Goal: Task Accomplishment & Management: Manage account settings

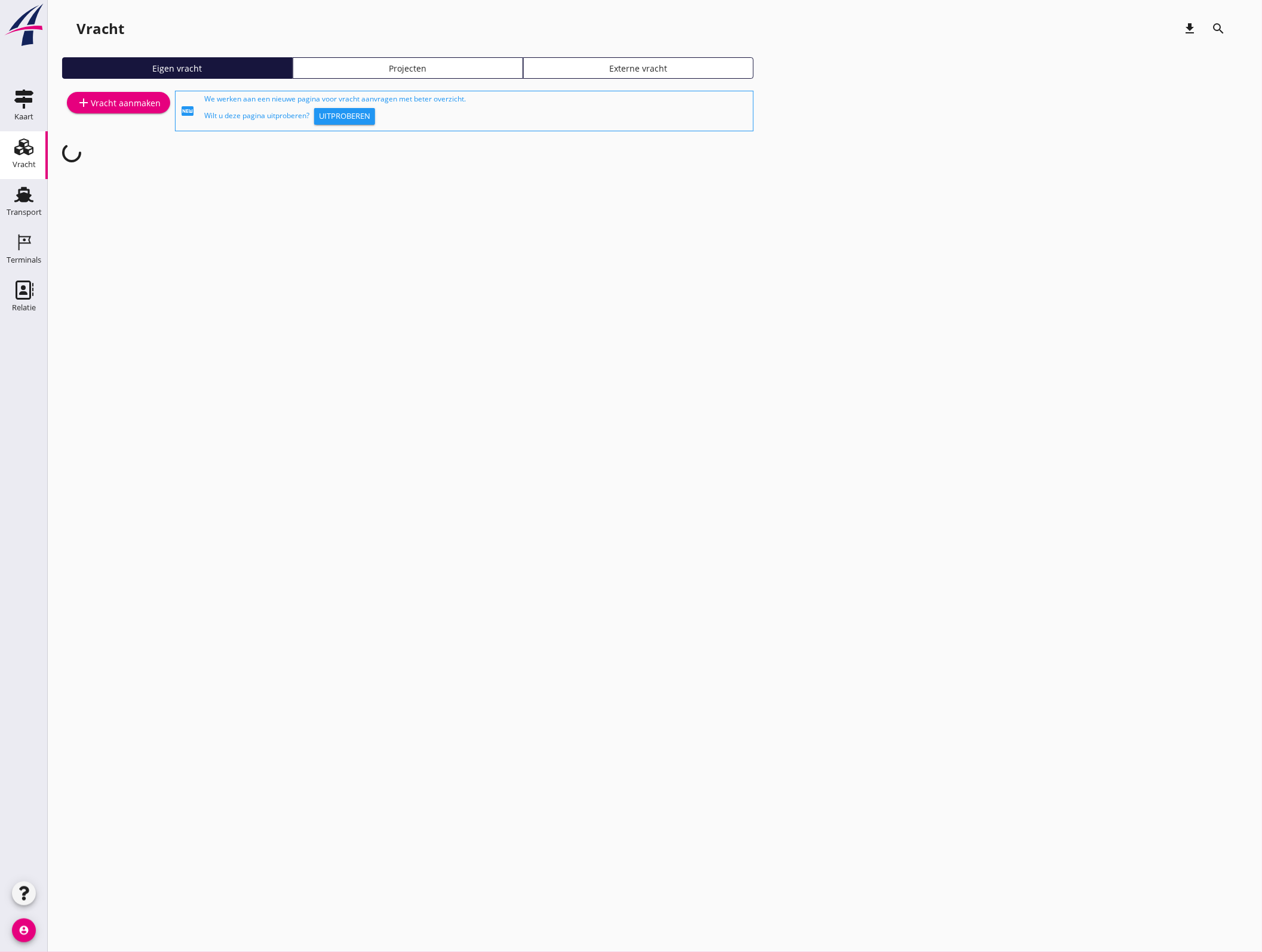
click at [25, 930] on icon "account_circle" at bounding box center [24, 931] width 24 height 24
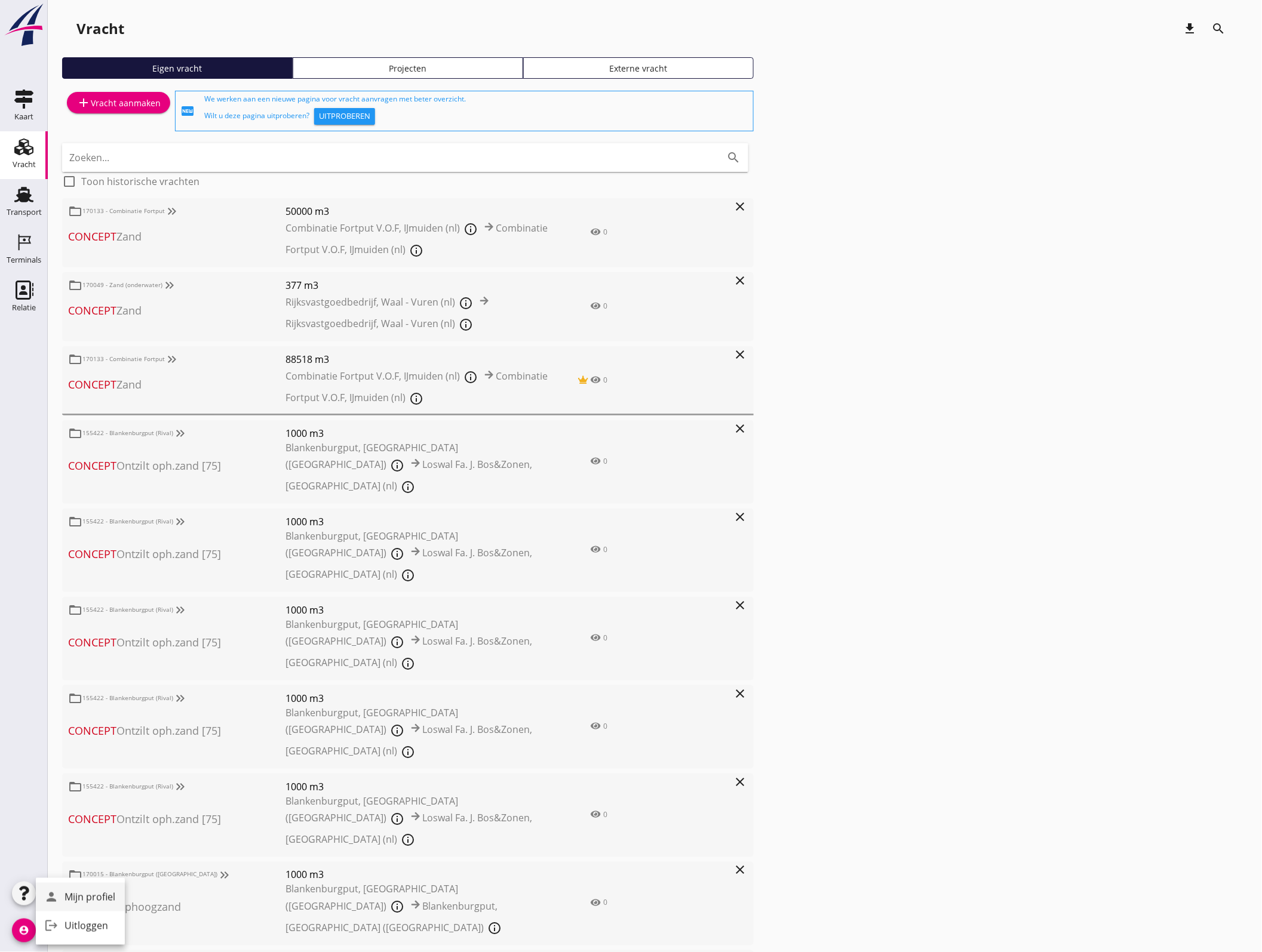
click at [84, 896] on div "Mijn profiel" at bounding box center [89, 897] width 50 height 14
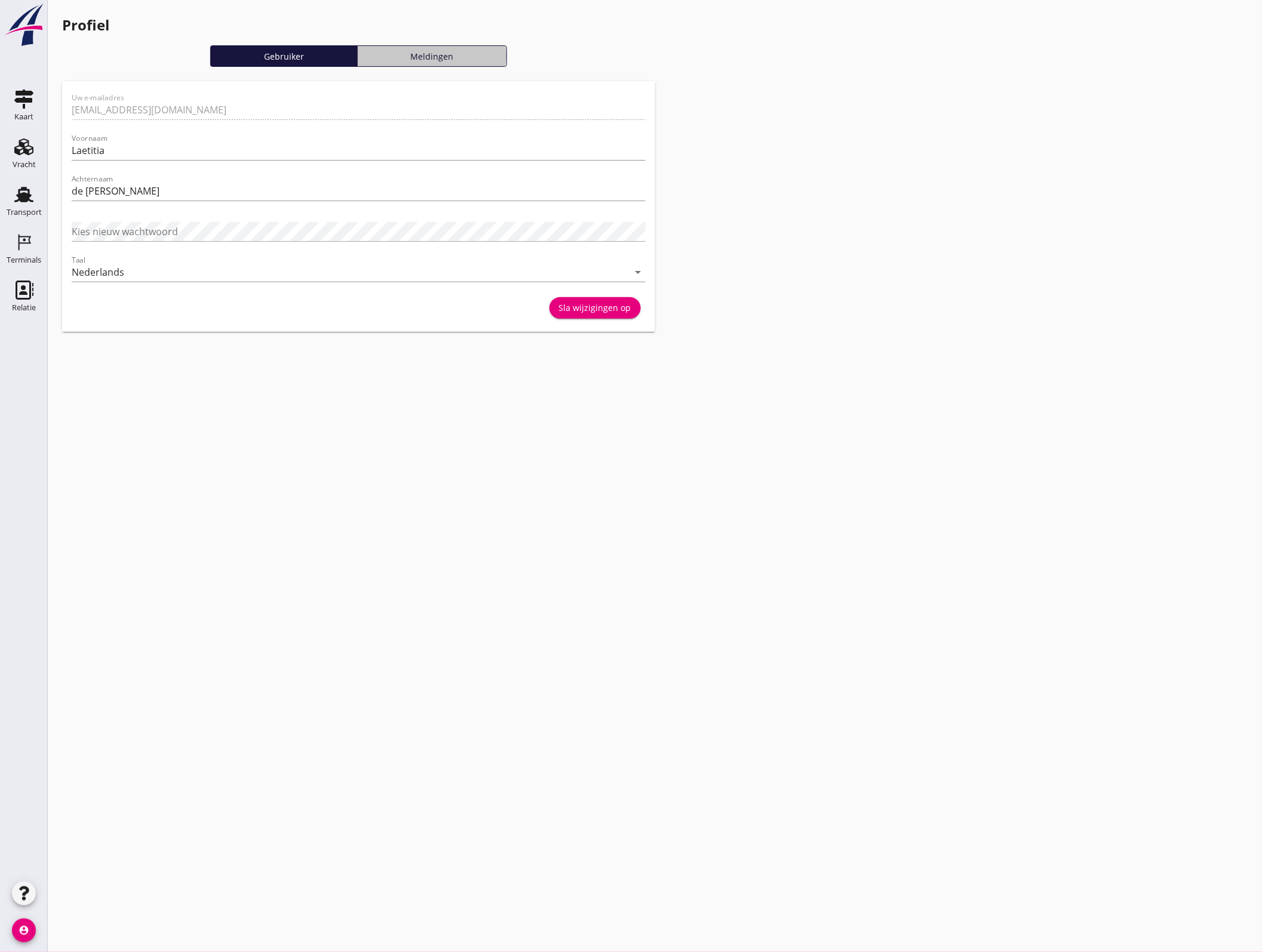
click at [467, 55] on div "Meldingen" at bounding box center [432, 57] width 140 height 12
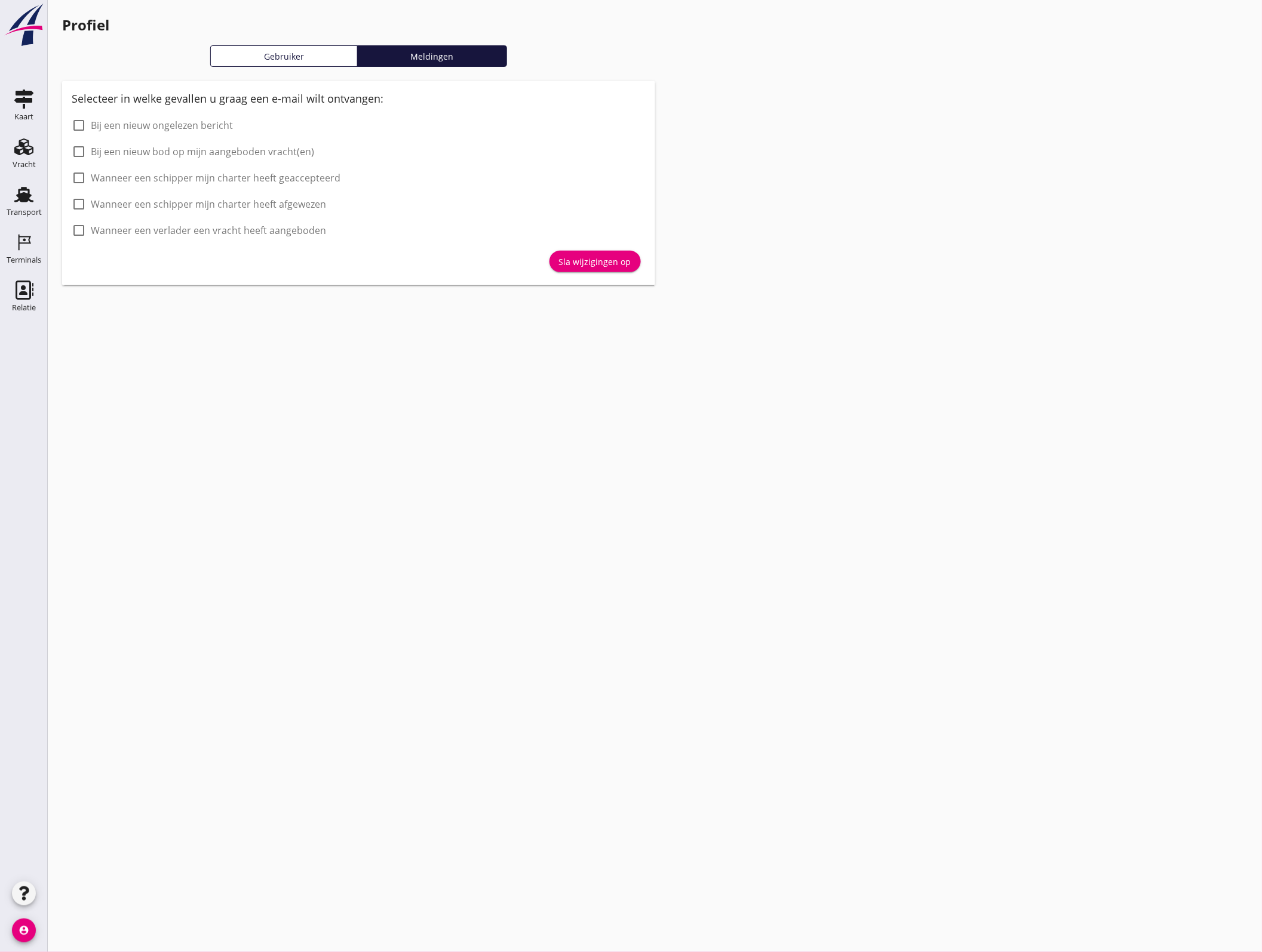
click at [297, 52] on div "Gebruiker" at bounding box center [284, 57] width 137 height 12
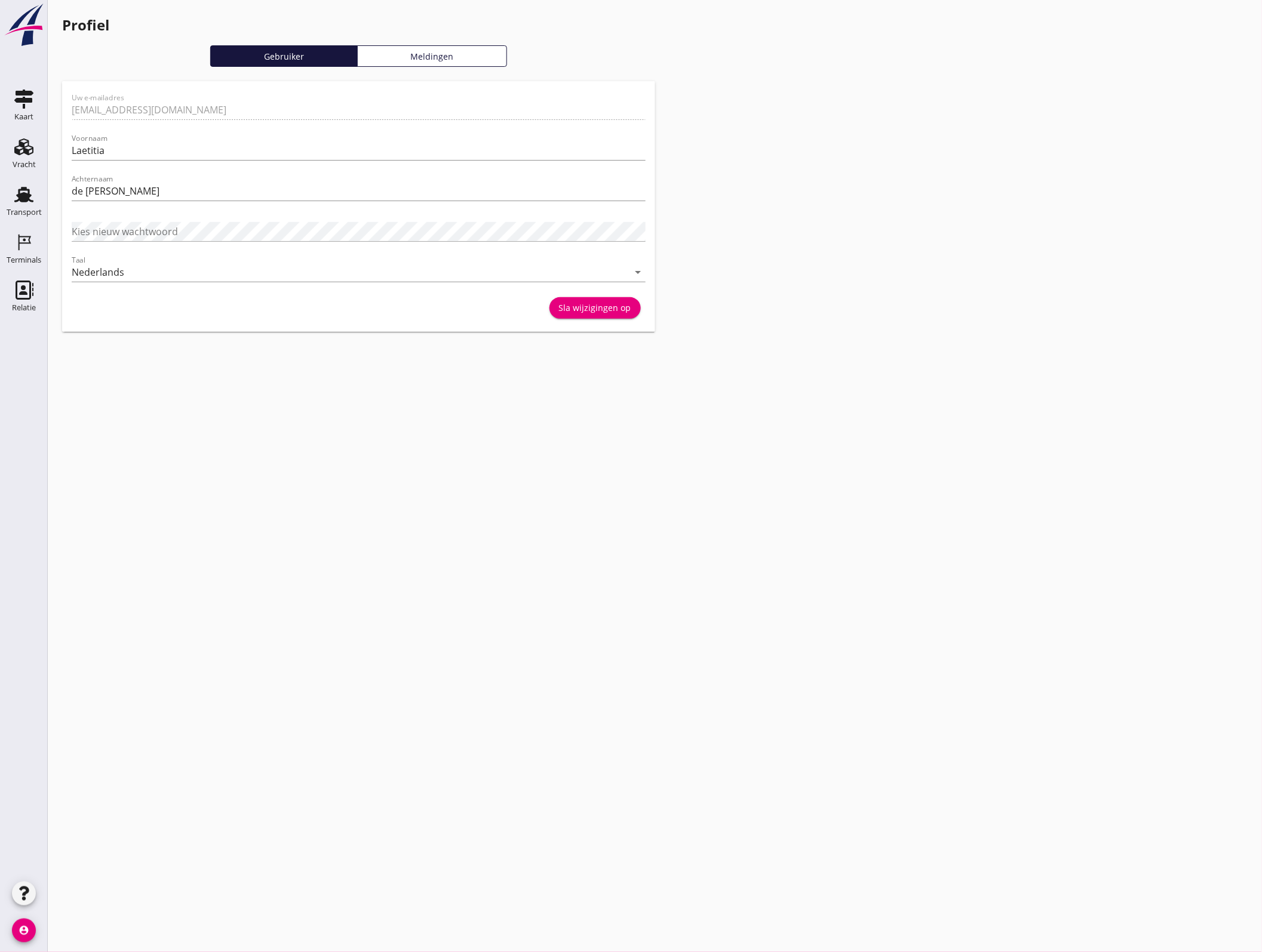
click at [423, 50] on div "Meldingen" at bounding box center [432, 57] width 140 height 12
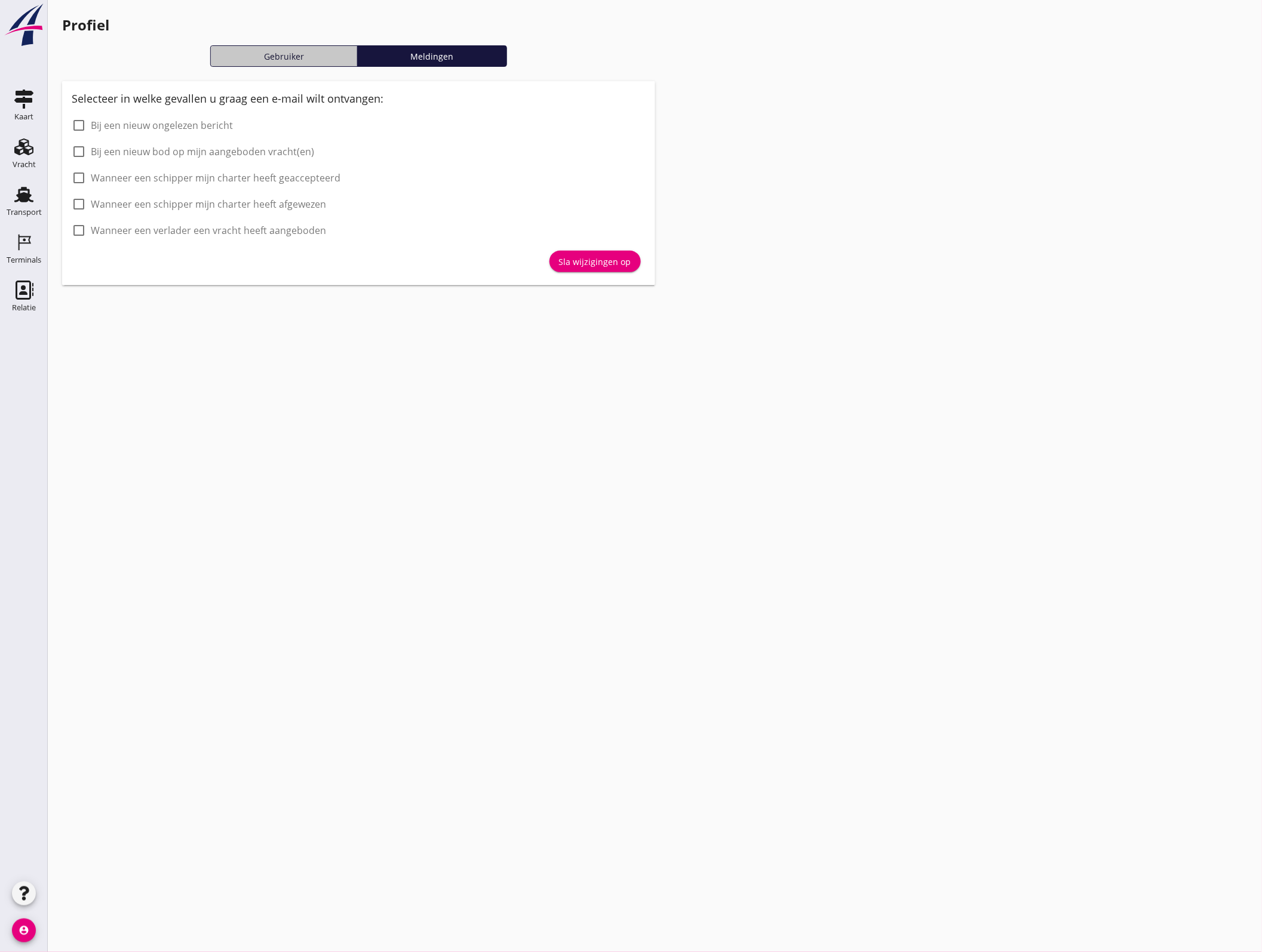
click at [285, 64] on link "Gebruiker" at bounding box center [284, 56] width 148 height 21
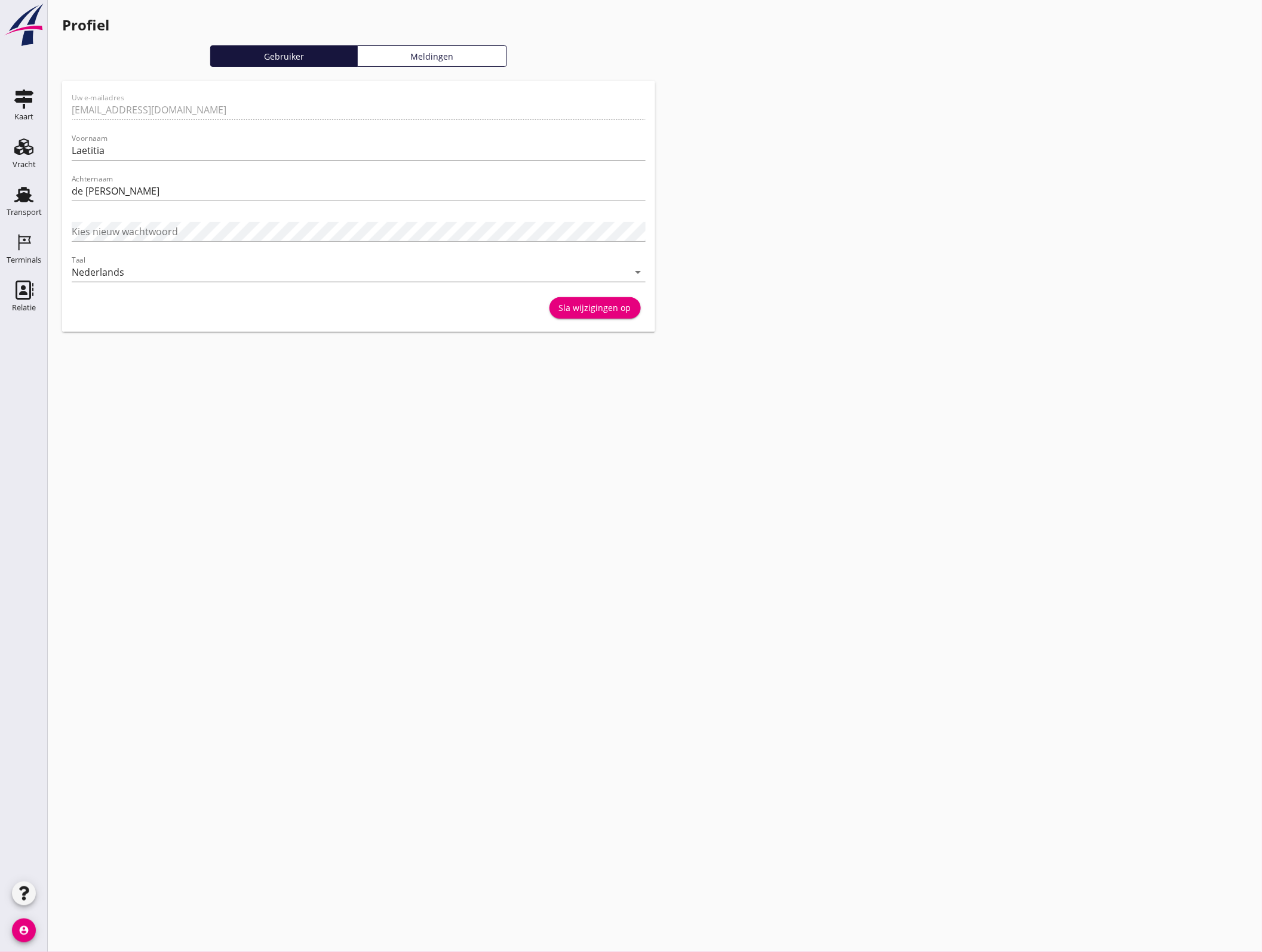
click at [485, 485] on div "cancel You are impersonating another user. Profiel Gebruiker Meldingen Uw e-mai…" at bounding box center [654, 476] width 1214 height 952
